Goal: Task Accomplishment & Management: Manage account settings

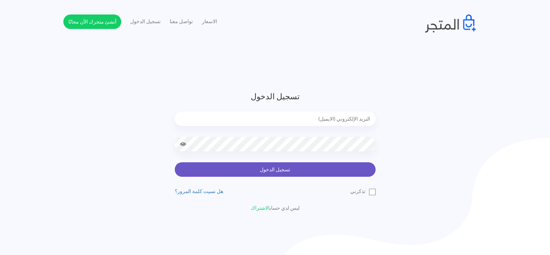
type input "[EMAIL_ADDRESS][DOMAIN_NAME]"
click at [253, 174] on button "تسجيل الدخول" at bounding box center [275, 169] width 201 height 14
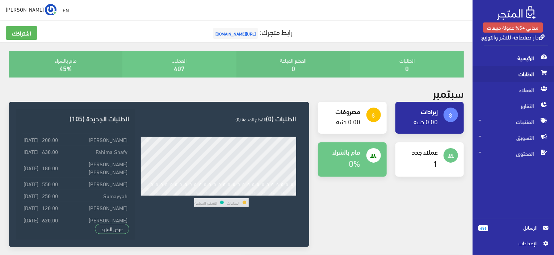
click at [542, 70] on icon at bounding box center [544, 72] width 6 height 5
